Goal: Information Seeking & Learning: Learn about a topic

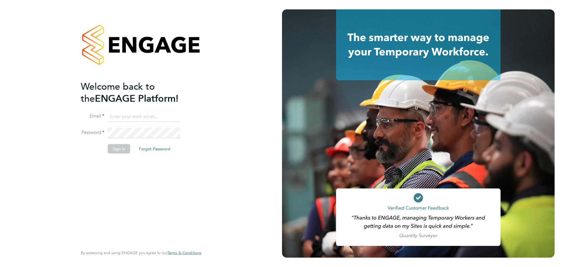
click at [139, 117] on input at bounding box center [144, 117] width 73 height 11
type input "kristian.booth@buildrec.com"
click at [114, 148] on button "Sign In" at bounding box center [119, 148] width 22 height 9
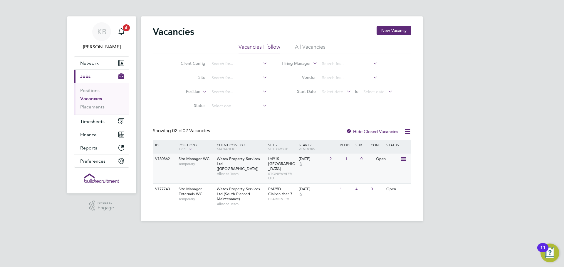
click at [223, 172] on span "Alliance Team" at bounding box center [241, 174] width 48 height 5
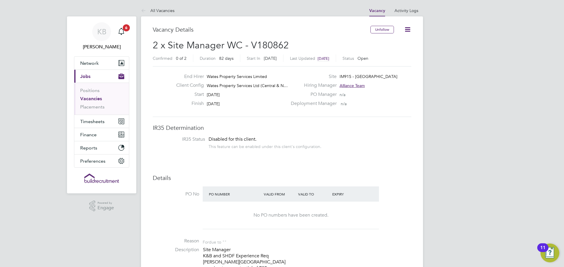
click at [88, 98] on link "Vacancies" at bounding box center [91, 99] width 22 height 6
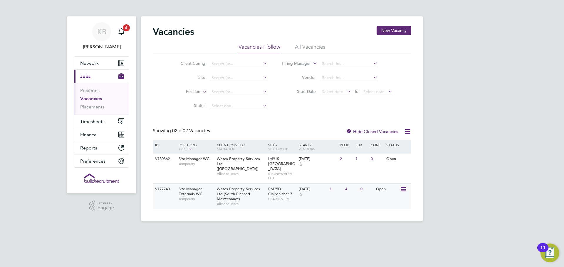
click at [228, 191] on span "Wates Property Services Ltd (South Planned Maintenance)" at bounding box center [238, 194] width 43 height 15
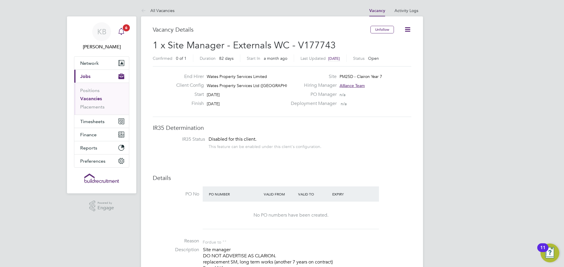
click at [122, 28] on icon "Main navigation" at bounding box center [121, 31] width 7 height 7
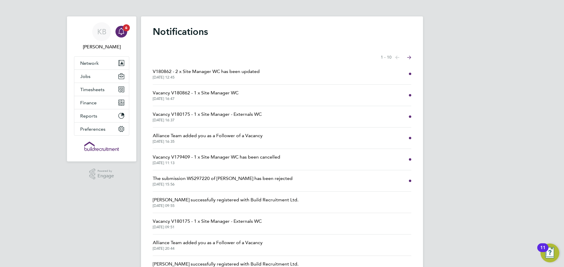
click at [221, 94] on span "Vacancy V180862 - 1 x Site Manager WC" at bounding box center [196, 93] width 86 height 7
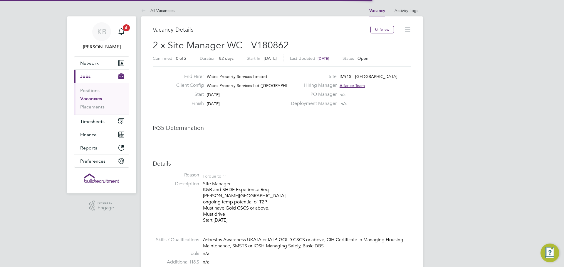
scroll to position [9, 116]
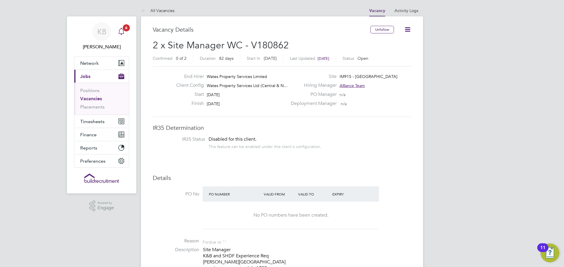
click at [123, 29] on span "6" at bounding box center [126, 27] width 7 height 7
